Goal: Information Seeking & Learning: Find specific page/section

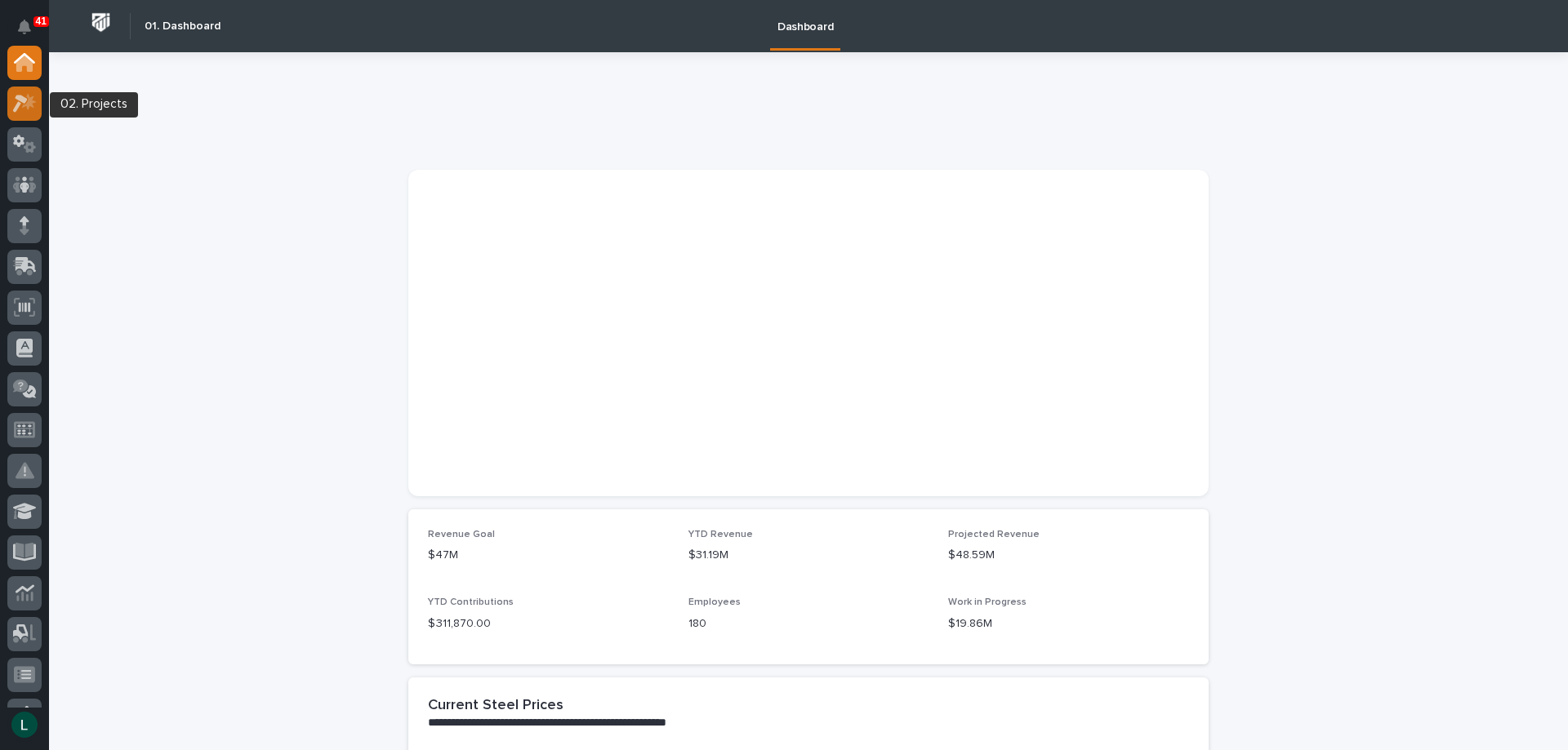
click at [23, 102] on icon at bounding box center [20, 103] width 15 height 18
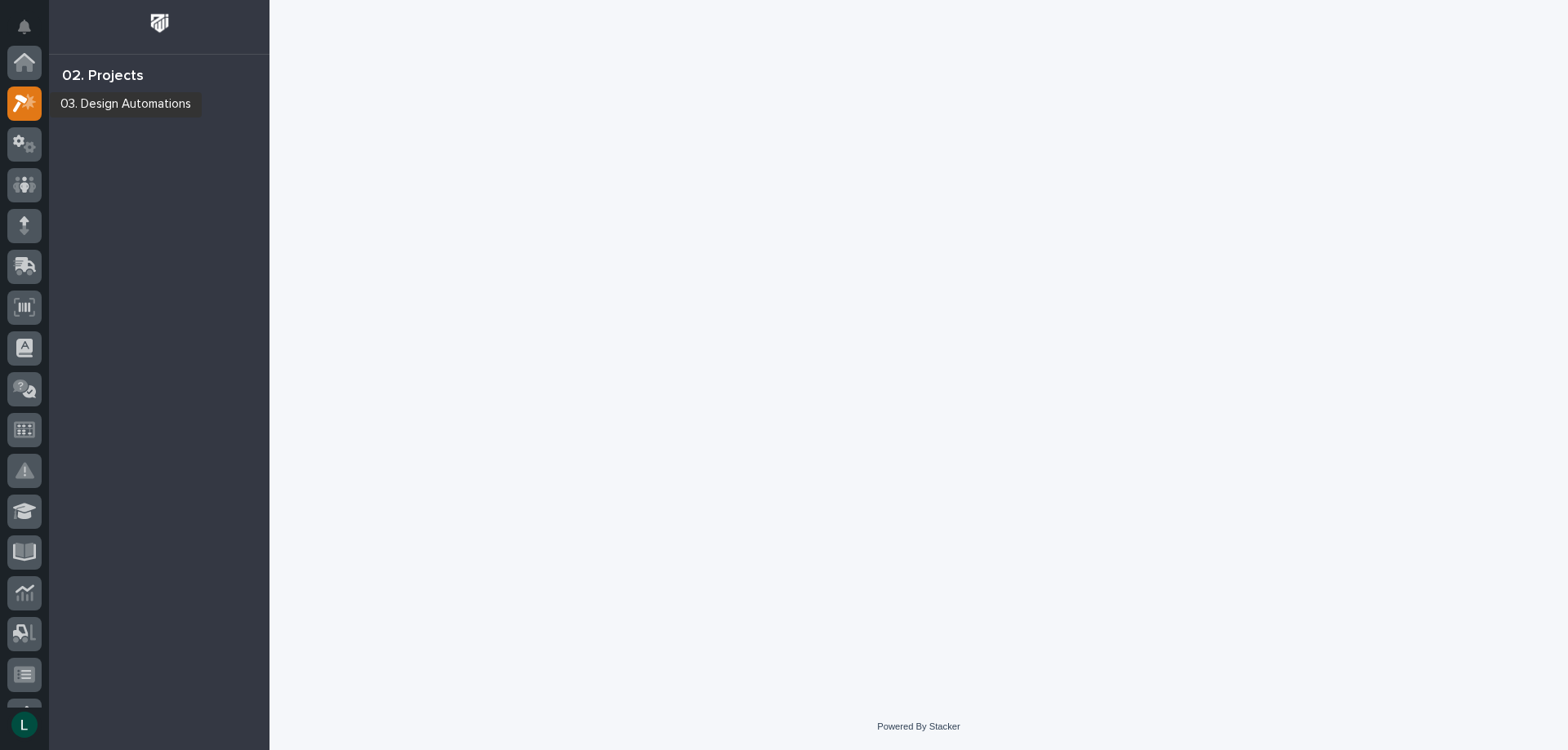
scroll to position [41, 0]
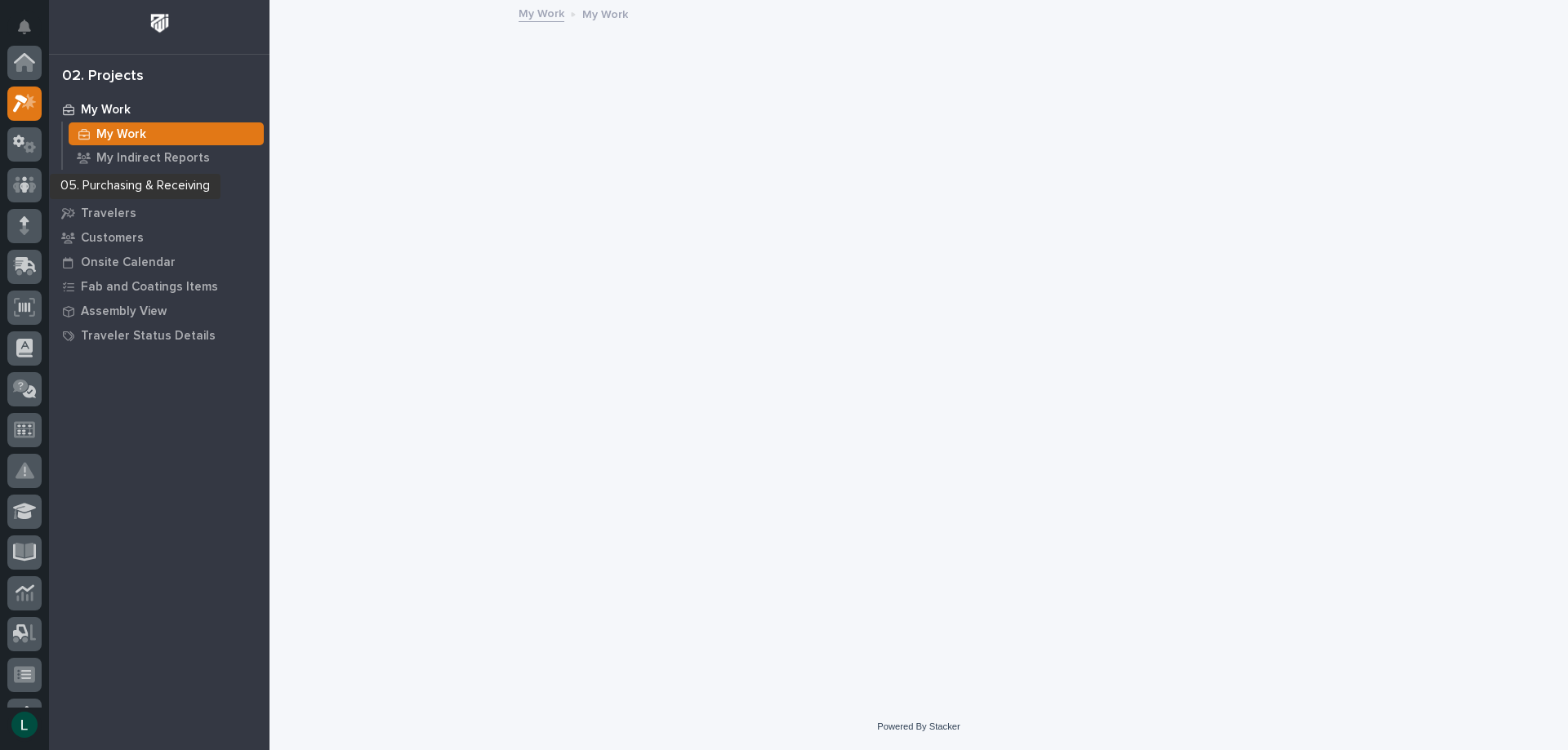
scroll to position [41, 0]
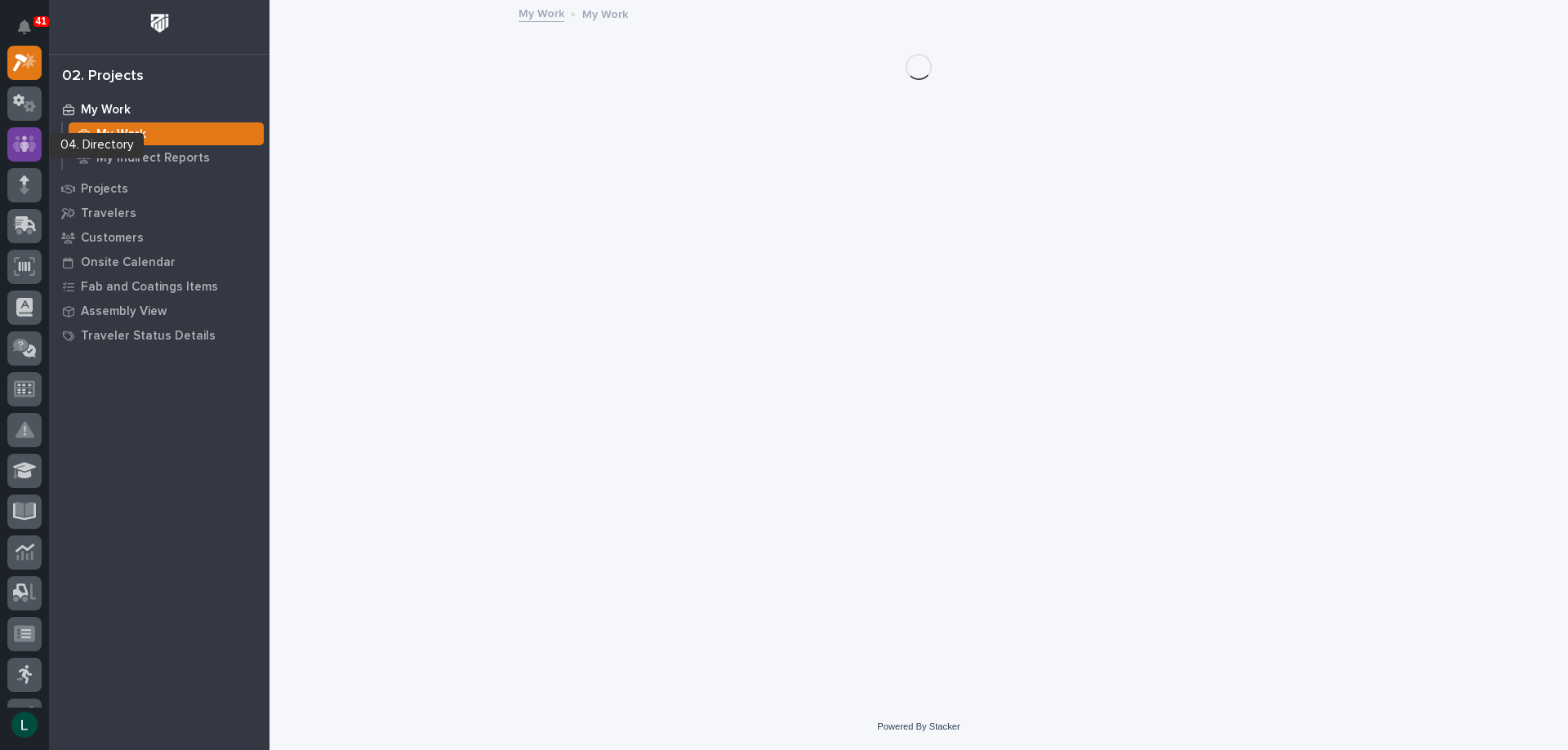
click at [27, 143] on icon at bounding box center [24, 144] width 10 height 17
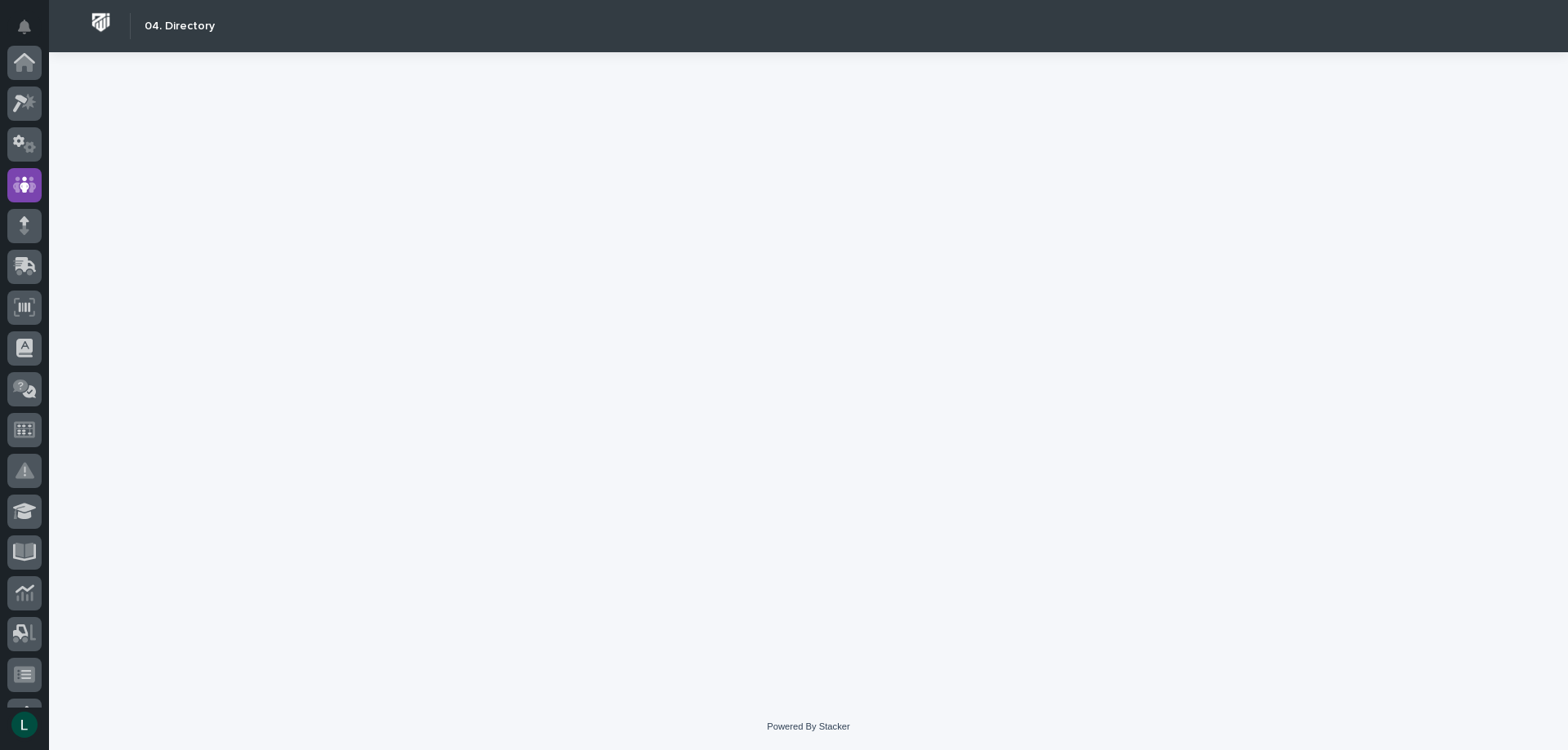
scroll to position [123, 0]
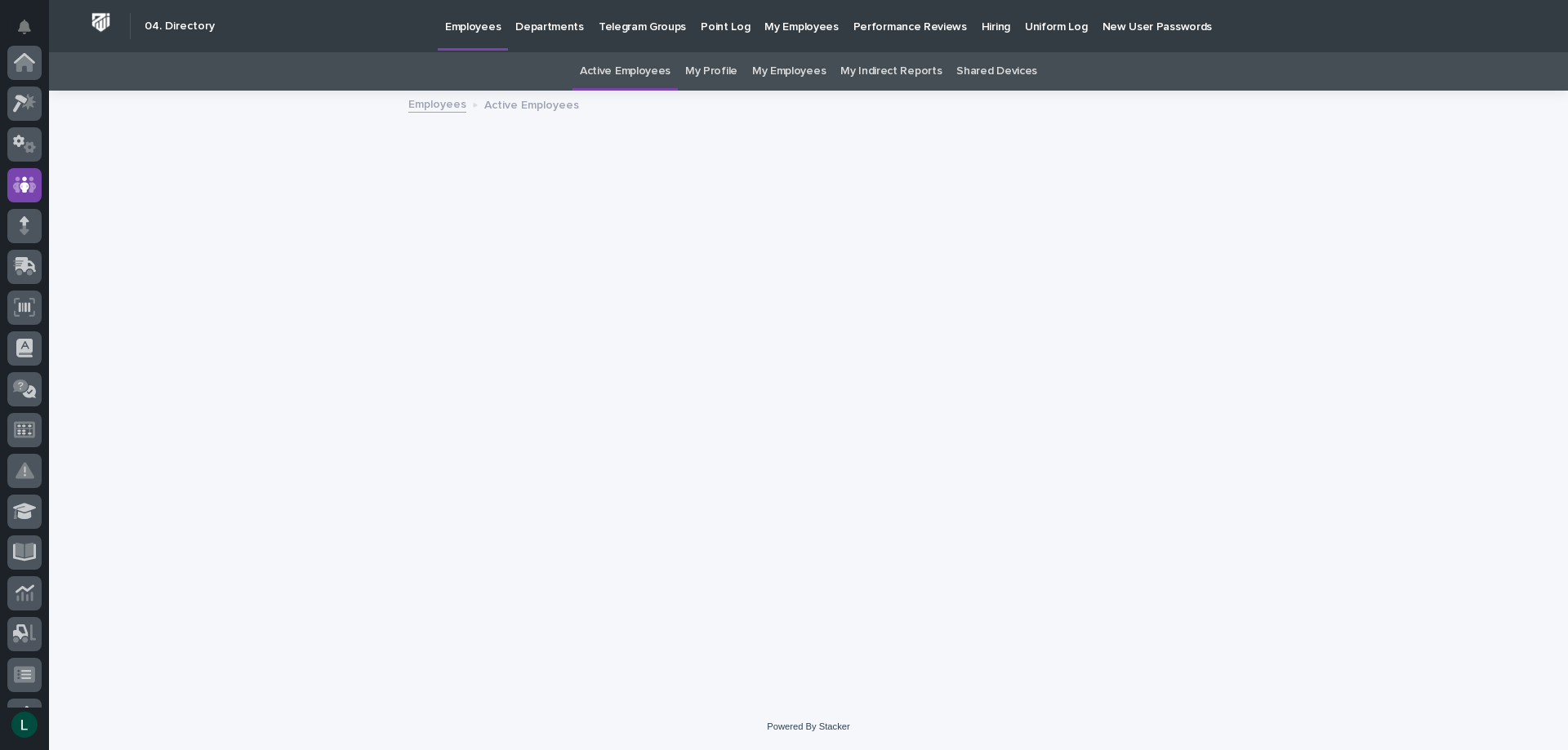
scroll to position [123, 0]
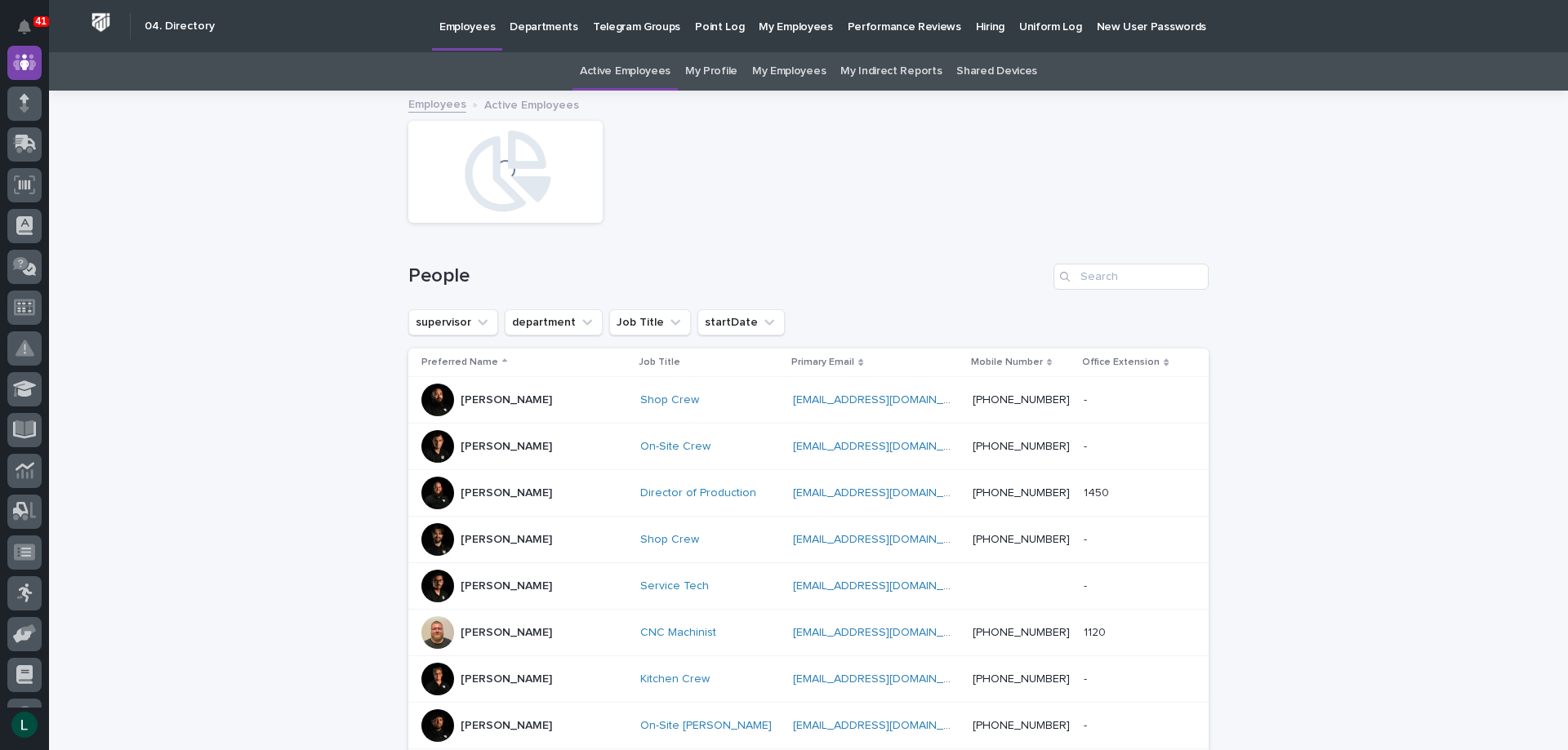
click at [535, 23] on p "Departments" at bounding box center [544, 17] width 69 height 34
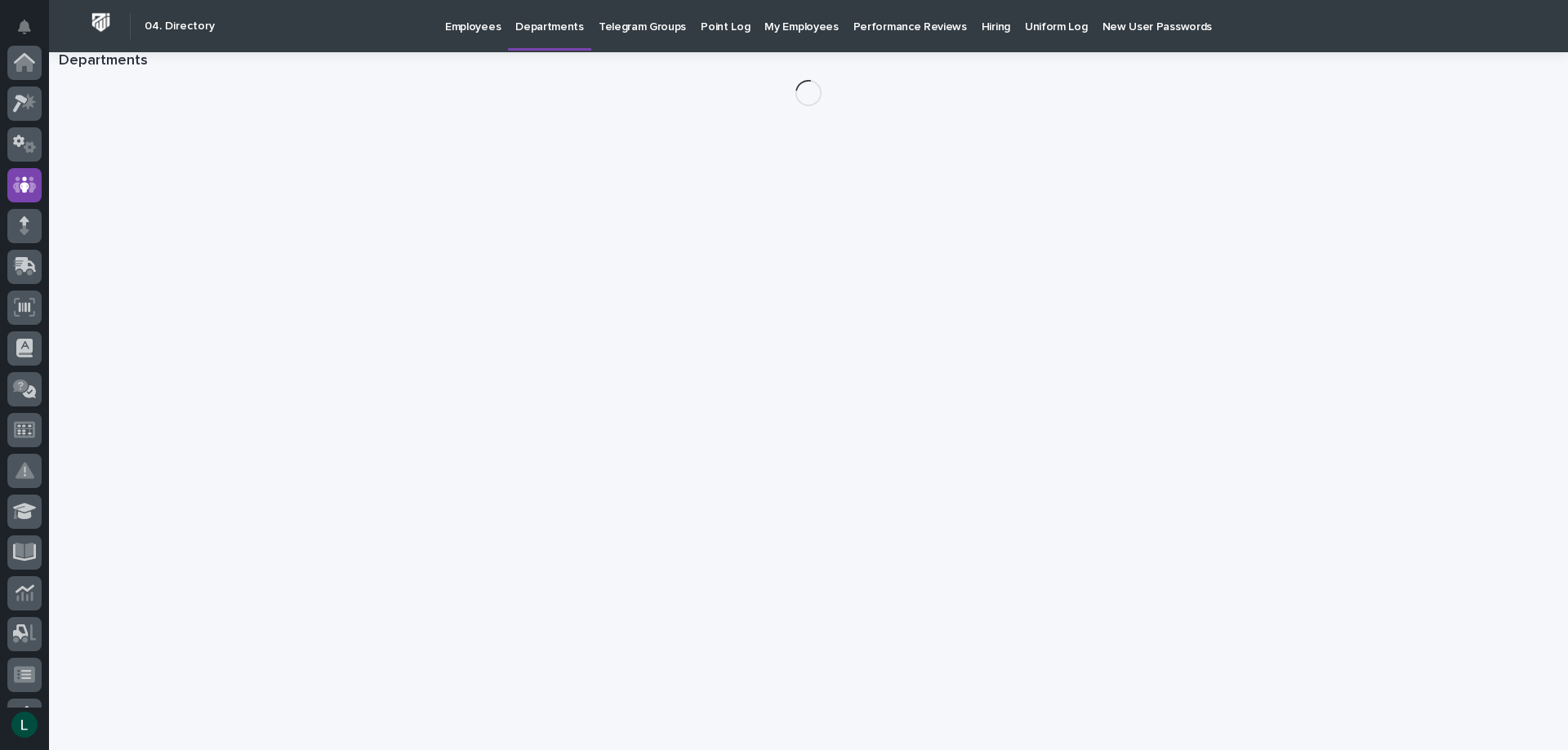
scroll to position [123, 0]
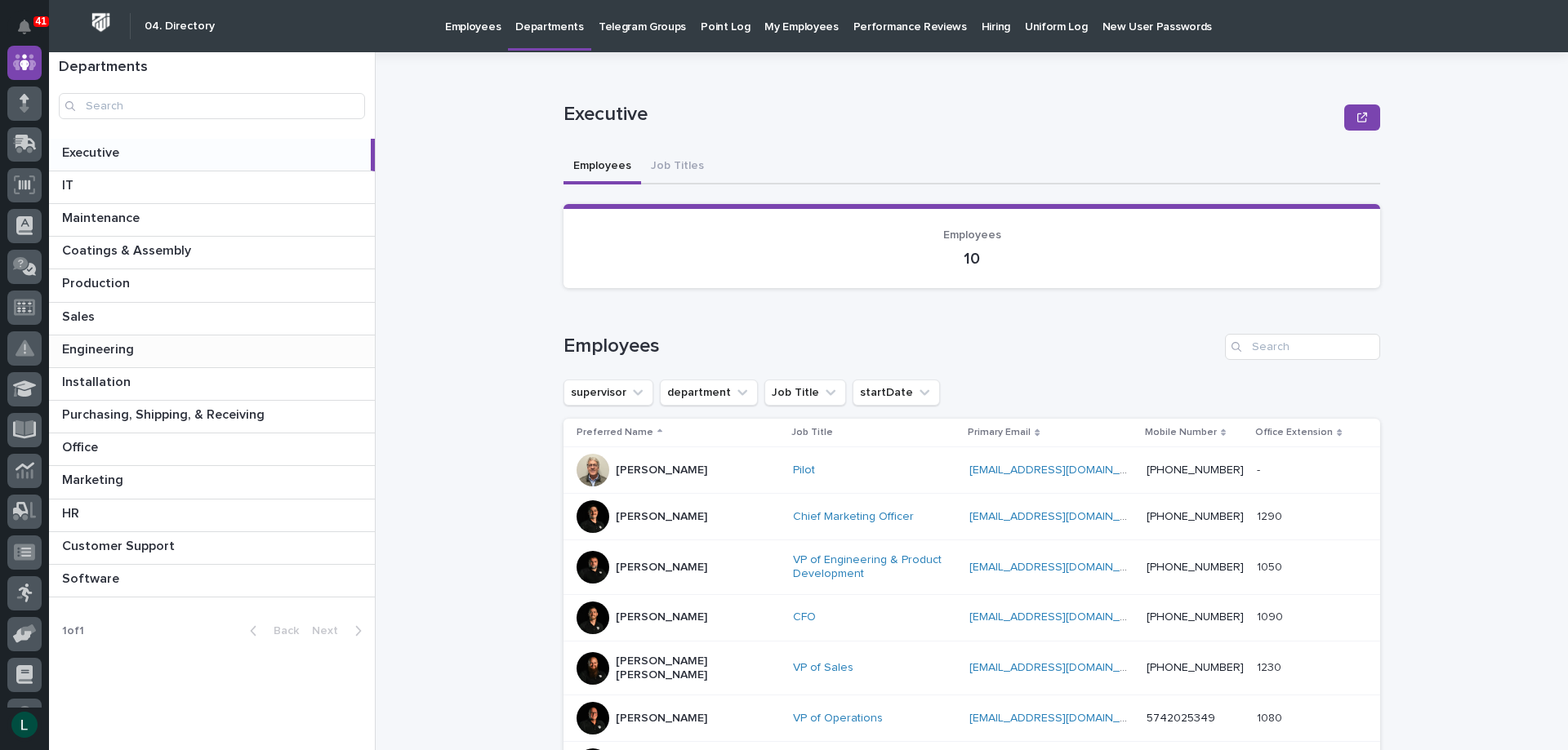
click at [248, 342] on p at bounding box center [215, 349] width 306 height 16
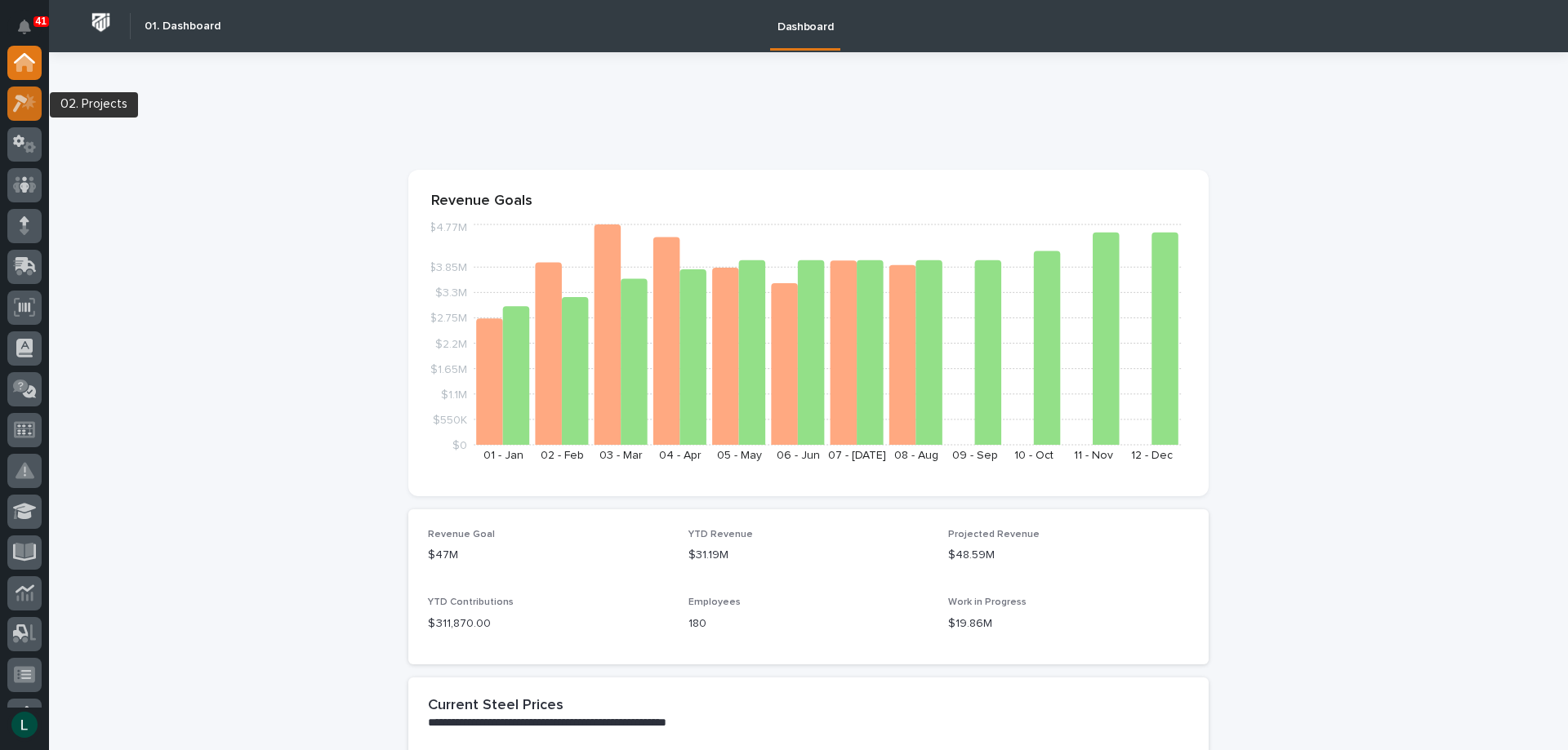
click at [26, 98] on icon at bounding box center [24, 103] width 23 height 19
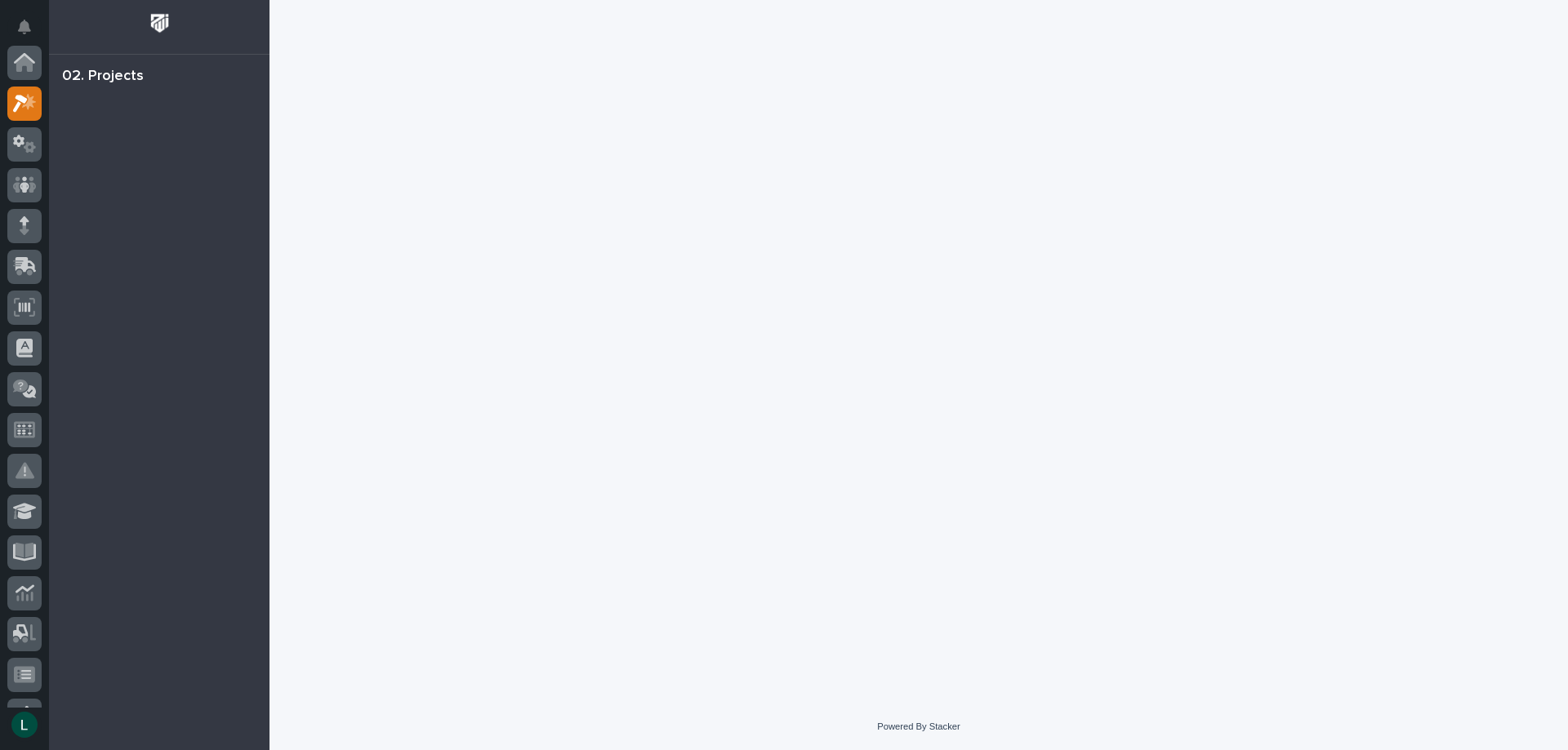
scroll to position [41, 0]
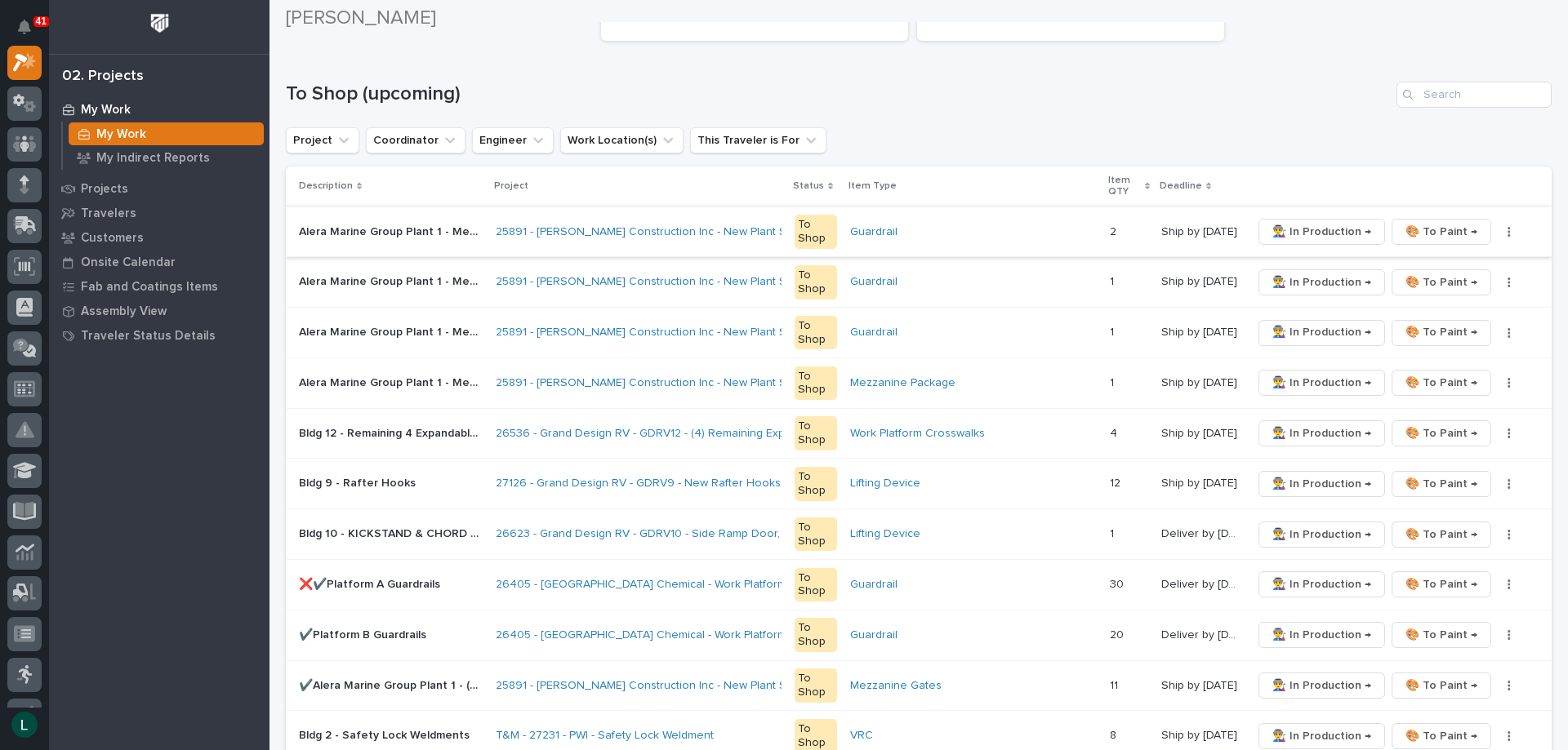
scroll to position [245, 0]
